Goal: Navigation & Orientation: Find specific page/section

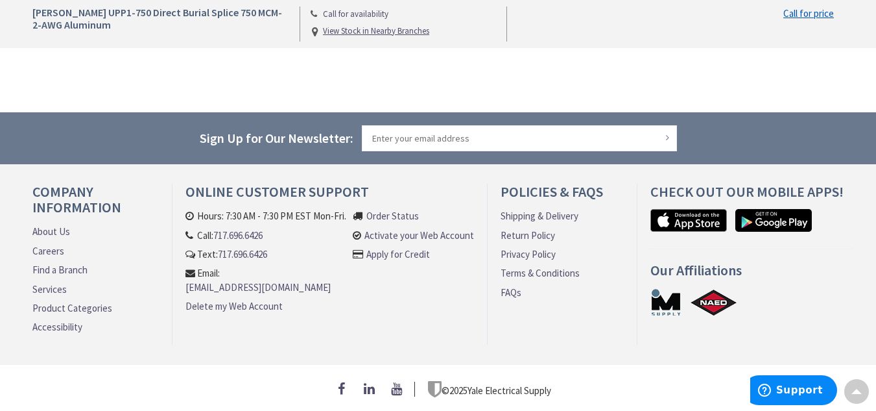
scroll to position [1102, 0]
click at [75, 264] on link "Find a Branch" at bounding box center [59, 270] width 55 height 14
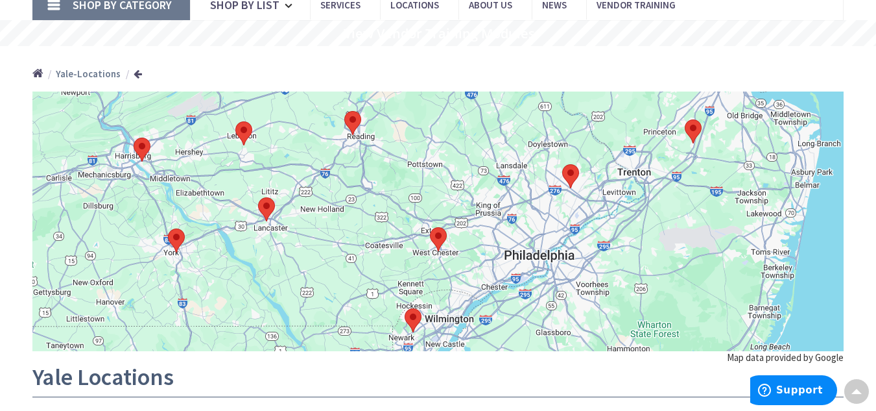
scroll to position [95, 0]
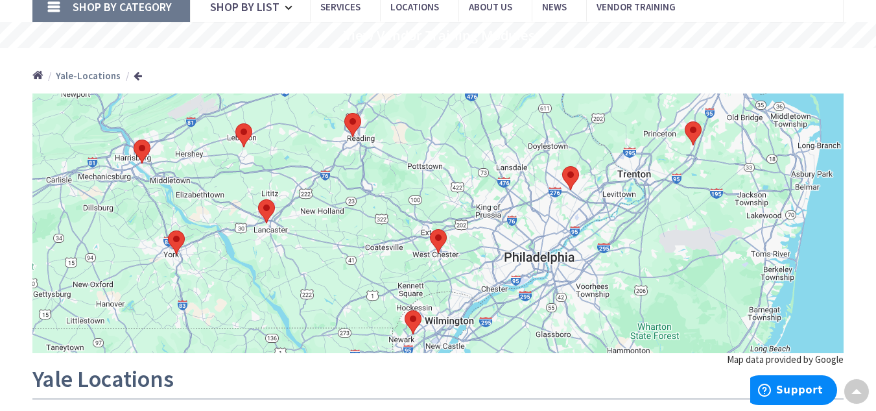
click at [356, 123] on img at bounding box center [352, 125] width 27 height 34
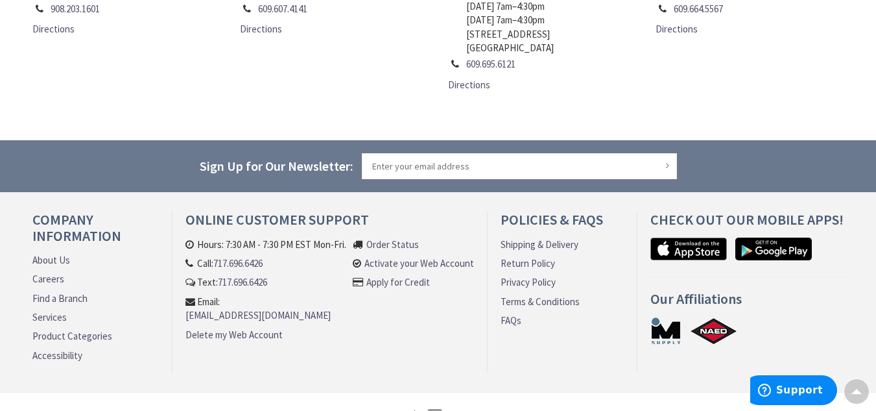
scroll to position [965, 0]
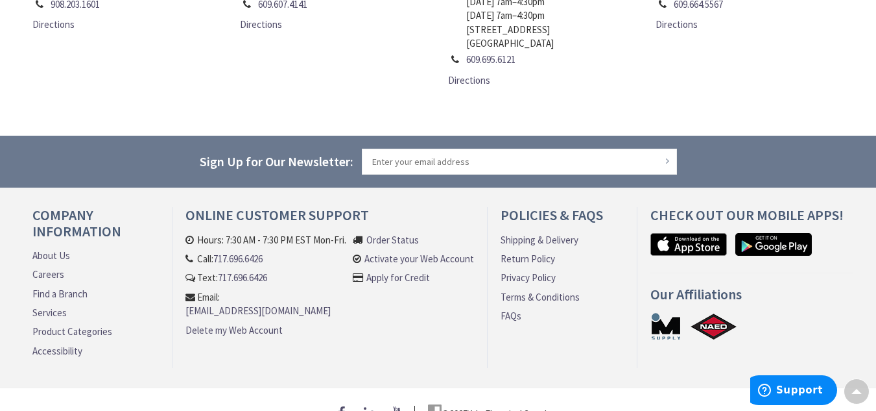
click at [54, 248] on link "About Us" at bounding box center [51, 255] width 38 height 14
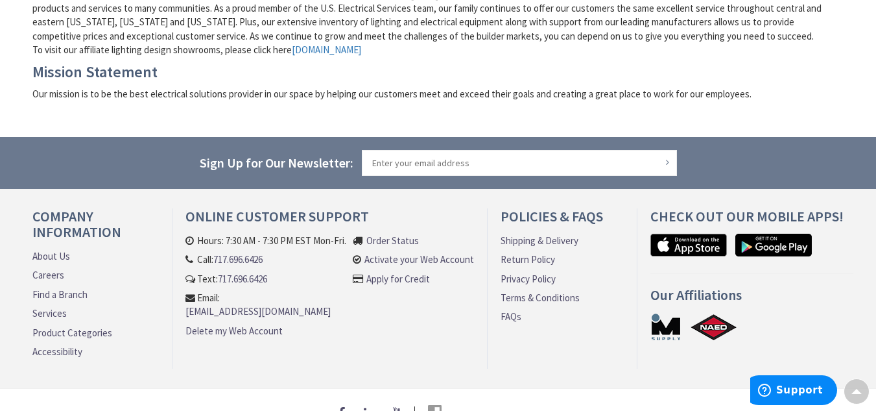
scroll to position [523, 0]
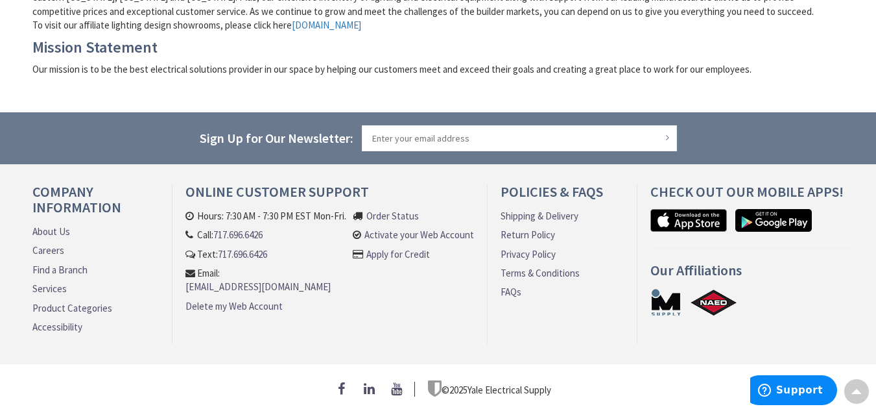
click at [338, 20] on link "www.yalelightingconcepts.com" at bounding box center [326, 25] width 69 height 14
